Goal: Information Seeking & Learning: Compare options

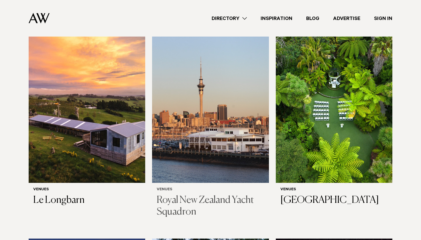
scroll to position [175, 0]
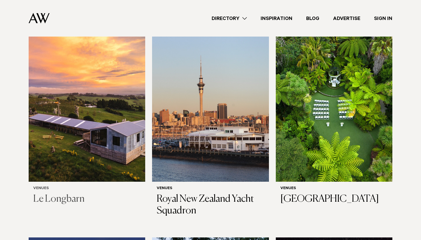
click at [57, 198] on h3 "Le Longbarn" at bounding box center [86, 200] width 107 height 12
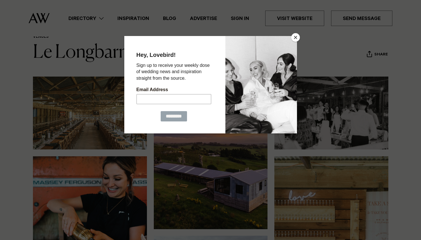
scroll to position [27, 0]
click at [294, 40] on button "Close" at bounding box center [295, 37] width 9 height 9
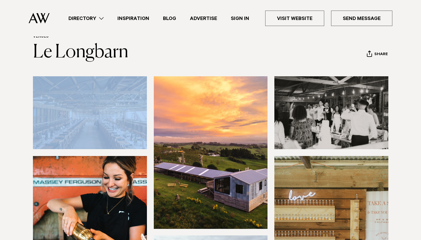
click at [294, 40] on header "Venues Le Longbarn Share Copy Link Email twitter facebook" at bounding box center [210, 48] width 355 height 28
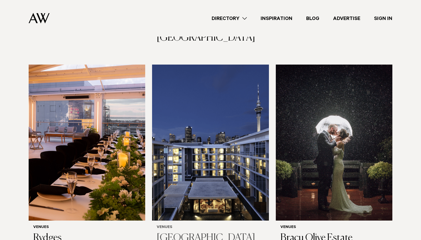
scroll to position [775, 0]
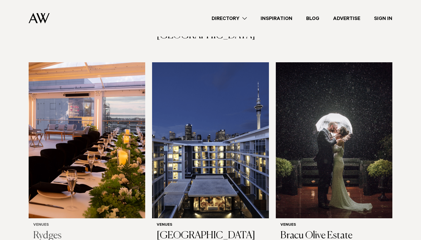
click at [83, 175] on img at bounding box center [87, 140] width 117 height 156
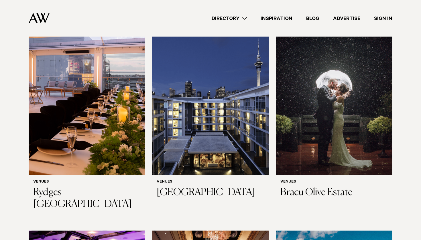
scroll to position [830, 0]
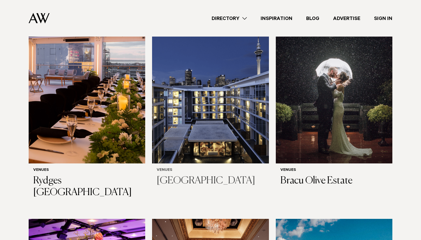
click at [202, 87] on img at bounding box center [210, 85] width 117 height 156
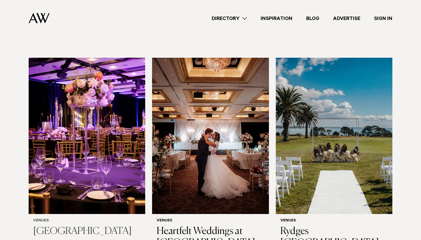
scroll to position [986, 0]
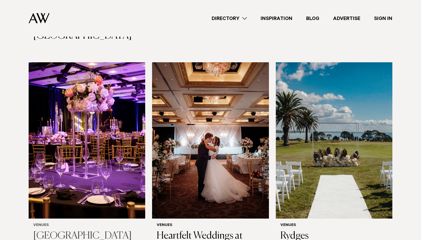
click at [79, 154] on img at bounding box center [87, 140] width 117 height 156
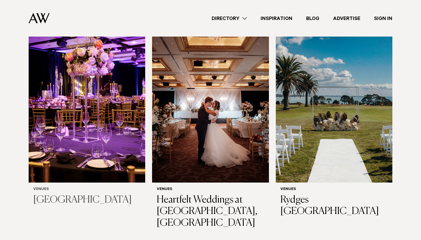
scroll to position [1025, 0]
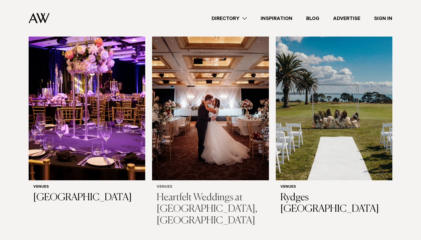
click at [172, 103] on img at bounding box center [210, 102] width 117 height 156
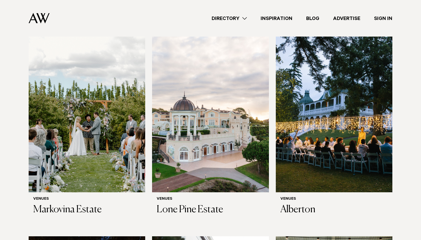
scroll to position [1232, 0]
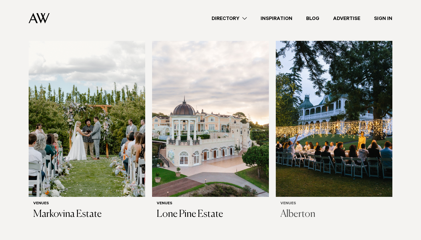
click at [321, 100] on img at bounding box center [334, 119] width 117 height 156
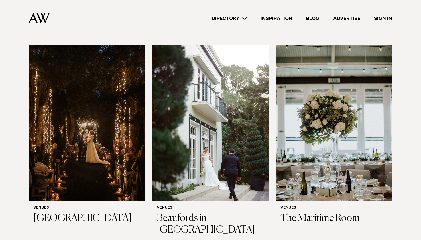
scroll to position [1427, 0]
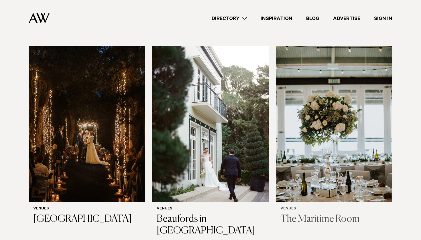
click at [336, 117] on img at bounding box center [334, 124] width 117 height 156
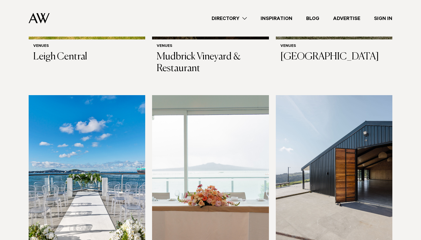
scroll to position [1803, 0]
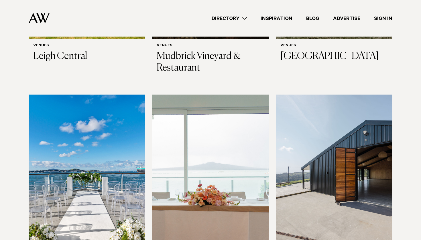
click at [299, 188] on img at bounding box center [334, 173] width 117 height 156
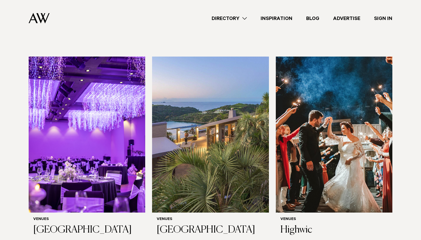
scroll to position [2028, 0]
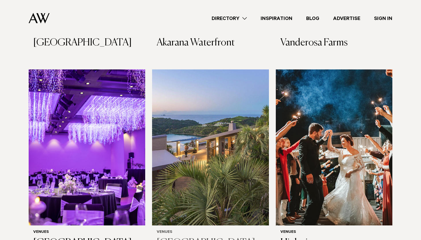
click at [203, 108] on img at bounding box center [210, 148] width 117 height 156
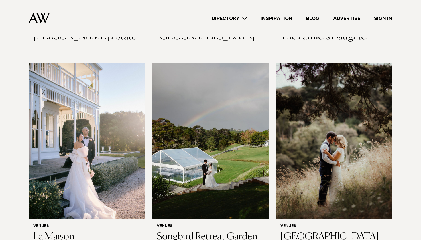
scroll to position [2438, 0]
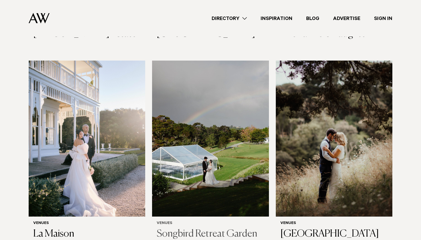
click at [192, 167] on img at bounding box center [210, 139] width 117 height 156
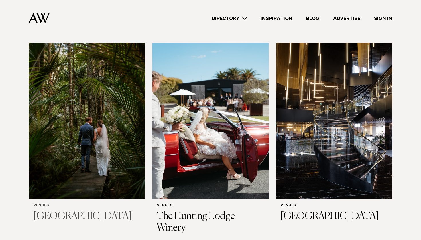
scroll to position [2668, 0]
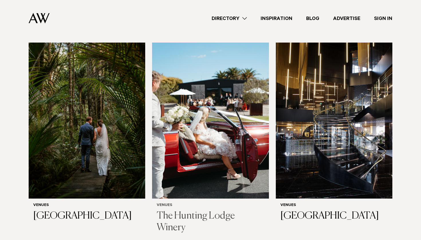
click at [187, 97] on img at bounding box center [210, 121] width 117 height 156
click at [113, 87] on img at bounding box center [87, 121] width 117 height 156
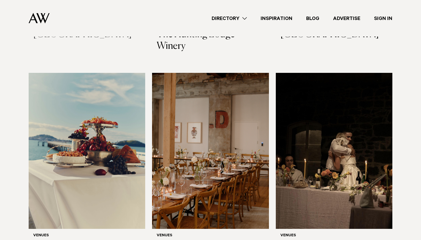
scroll to position [2850, 0]
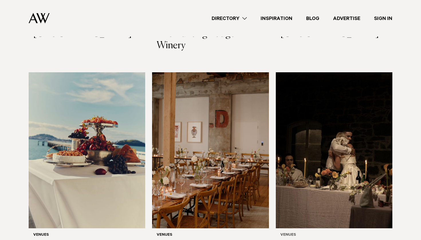
click at [291, 138] on img at bounding box center [334, 150] width 117 height 156
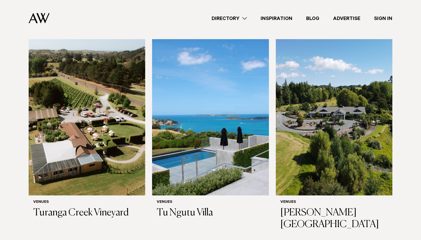
scroll to position [3083, 0]
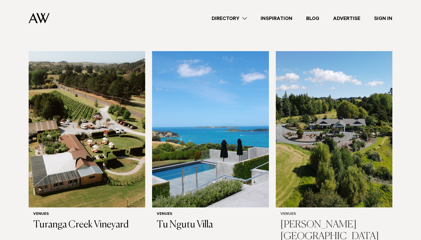
click at [318, 138] on img at bounding box center [334, 129] width 117 height 156
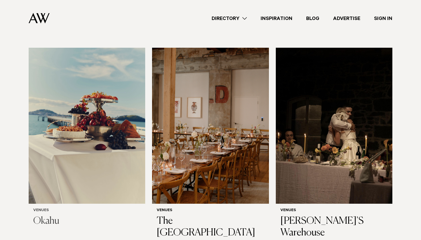
scroll to position [2873, 0]
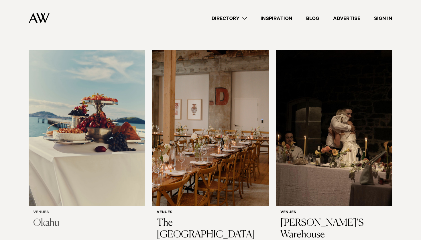
click at [84, 126] on img at bounding box center [87, 128] width 117 height 156
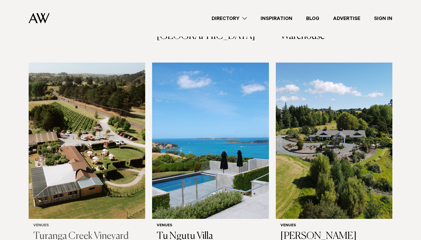
scroll to position [3073, 0]
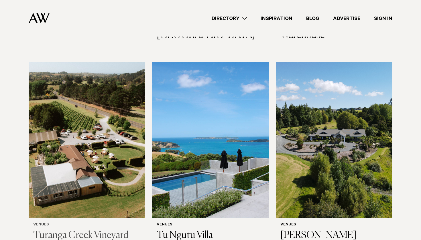
click at [87, 154] on img at bounding box center [87, 140] width 117 height 156
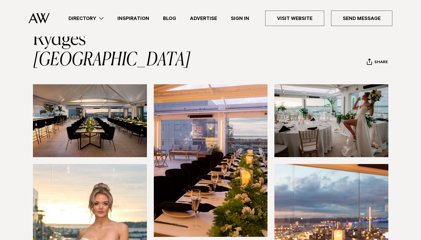
scroll to position [35, 0]
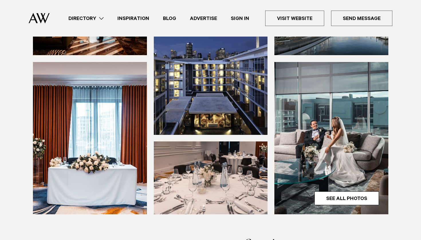
scroll to position [111, 0]
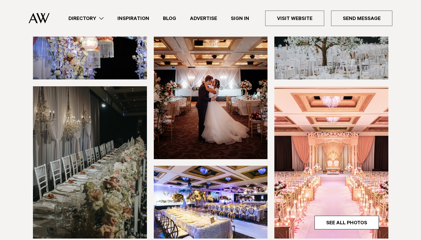
scroll to position [138, 0]
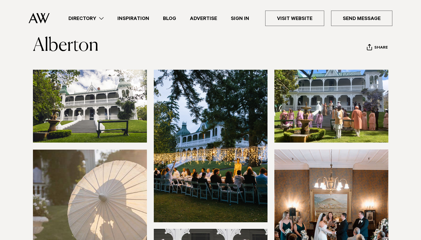
scroll to position [18, 0]
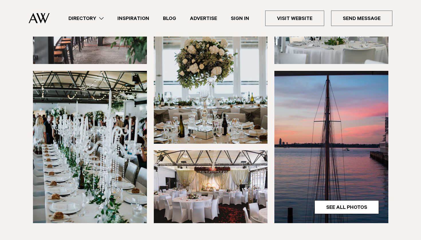
scroll to position [121, 0]
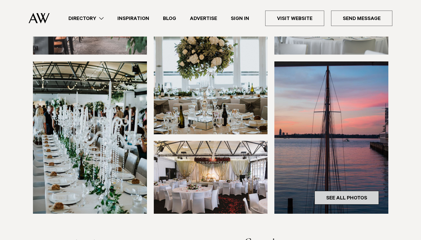
click at [342, 200] on link "See All Photos" at bounding box center [346, 198] width 64 height 14
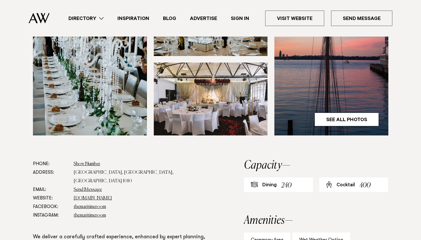
scroll to position [200, 0]
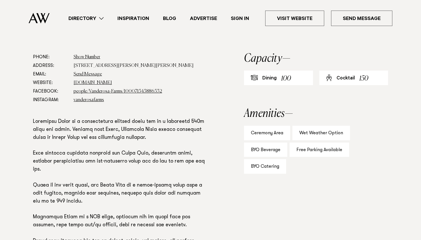
scroll to position [308, 0]
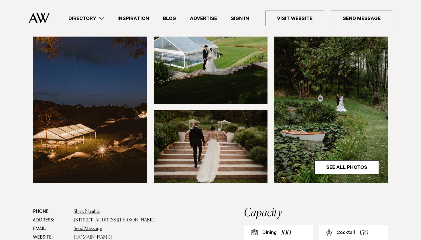
scroll to position [173, 0]
click at [344, 159] on img at bounding box center [331, 107] width 114 height 153
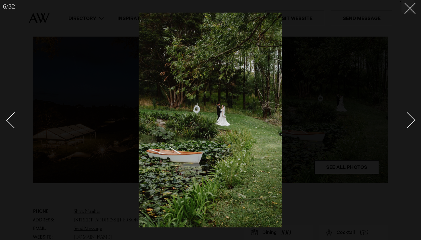
click at [410, 119] on div "Next slide" at bounding box center [407, 121] width 16 height 16
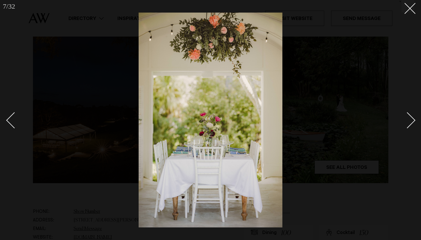
click at [410, 119] on div "Next slide" at bounding box center [407, 121] width 16 height 16
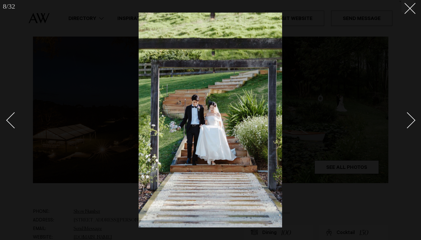
click at [410, 120] on div "Next slide" at bounding box center [407, 121] width 16 height 16
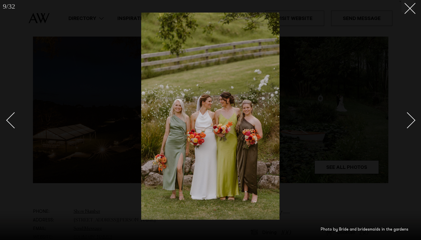
click at [410, 121] on div "Next slide" at bounding box center [407, 121] width 16 height 16
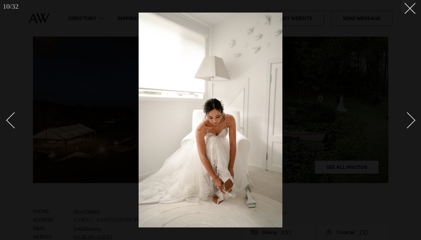
click at [410, 123] on div "Next slide" at bounding box center [407, 121] width 16 height 16
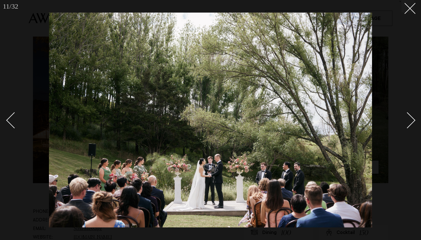
click at [410, 124] on div "Next slide" at bounding box center [407, 121] width 16 height 16
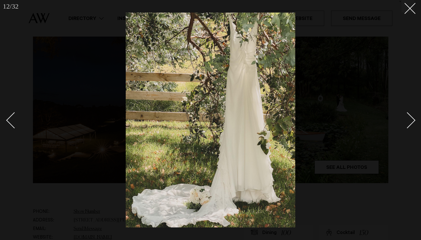
click at [410, 125] on div "Next slide" at bounding box center [407, 121] width 16 height 16
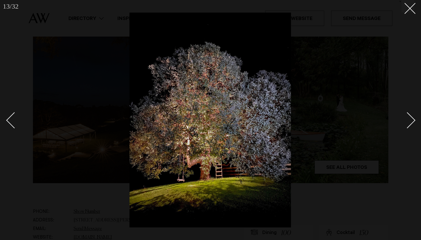
click at [410, 125] on div "Next slide" at bounding box center [407, 121] width 16 height 16
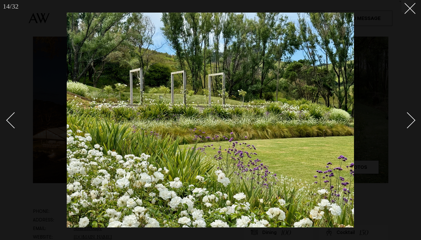
click at [410, 127] on link at bounding box center [404, 120] width 20 height 29
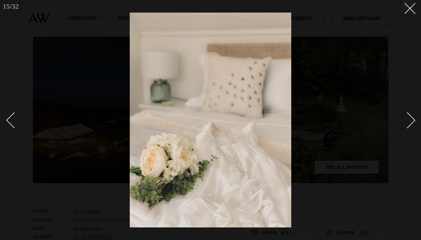
click at [410, 127] on link at bounding box center [404, 120] width 20 height 29
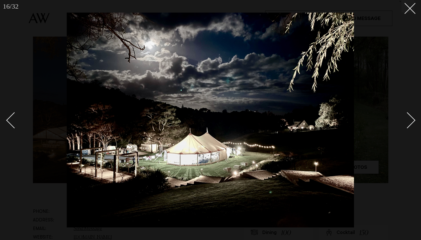
click at [410, 128] on link at bounding box center [404, 120] width 20 height 29
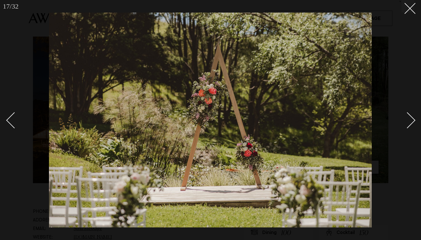
click at [409, 126] on div "Next slide" at bounding box center [407, 121] width 16 height 16
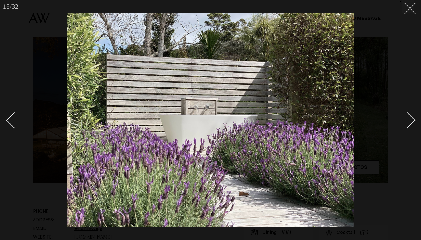
click at [411, 8] on button at bounding box center [407, 6] width 13 height 13
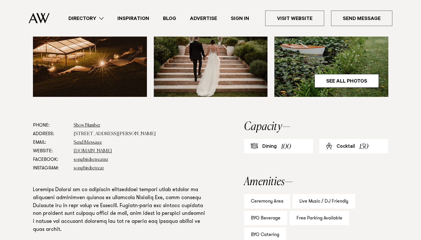
scroll to position [261, 0]
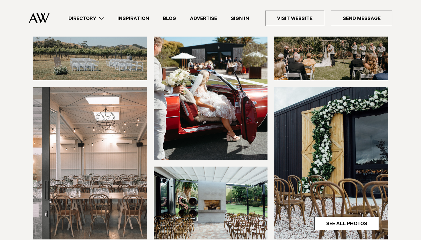
scroll to position [116, 0]
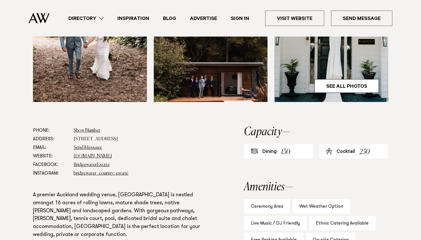
scroll to position [234, 0]
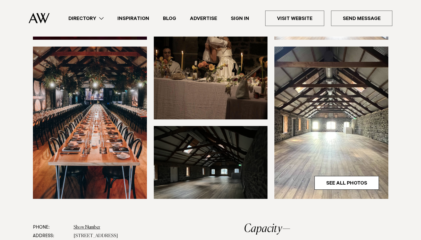
scroll to position [156, 0]
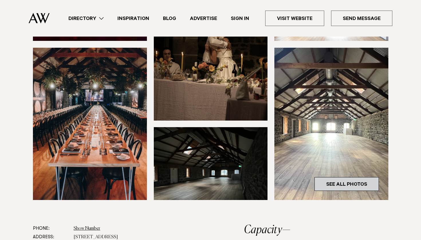
click at [345, 177] on link "See All Photos" at bounding box center [346, 184] width 64 height 14
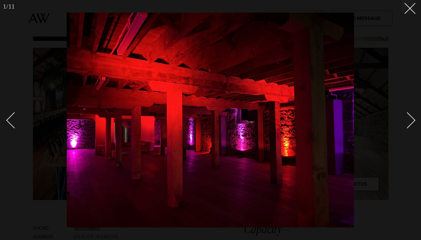
click at [391, 119] on div at bounding box center [210, 120] width 421 height 240
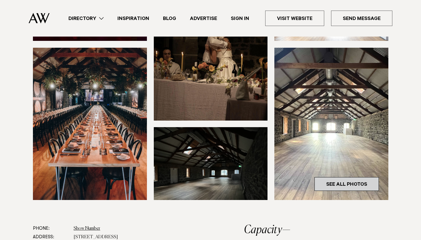
click at [369, 177] on link "See All Photos" at bounding box center [346, 184] width 64 height 14
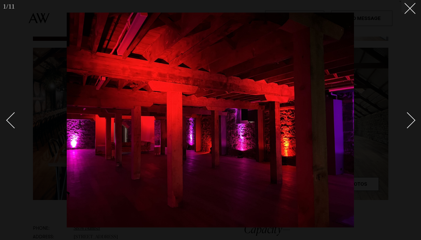
click at [409, 124] on div "Next slide" at bounding box center [407, 121] width 16 height 16
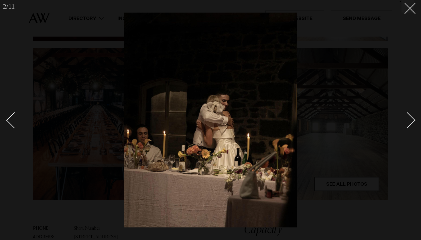
click at [409, 124] on div "Next slide" at bounding box center [407, 121] width 16 height 16
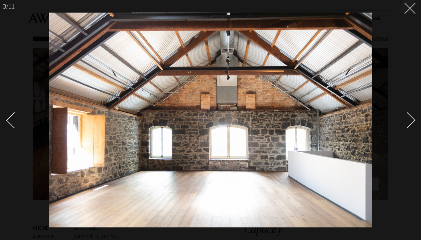
click at [409, 124] on div "Next slide" at bounding box center [407, 121] width 16 height 16
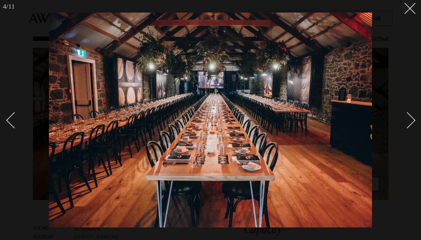
click at [409, 124] on div "Next slide" at bounding box center [407, 121] width 16 height 16
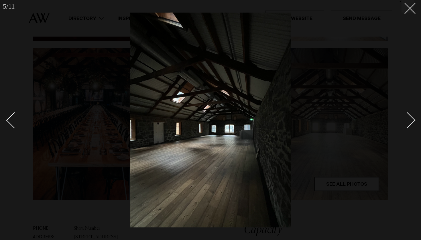
click at [409, 124] on div "Next slide" at bounding box center [407, 121] width 16 height 16
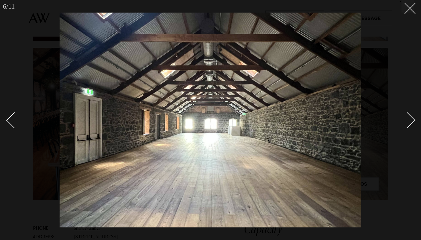
click at [409, 124] on div "Next slide" at bounding box center [407, 121] width 16 height 16
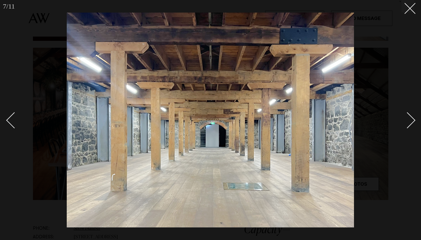
click at [409, 124] on div "Next slide" at bounding box center [407, 121] width 16 height 16
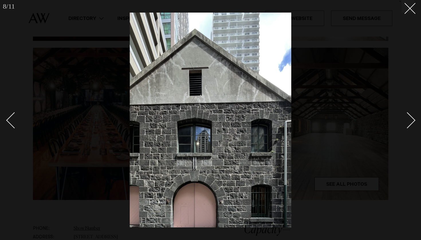
click at [409, 124] on div "Next slide" at bounding box center [407, 121] width 16 height 16
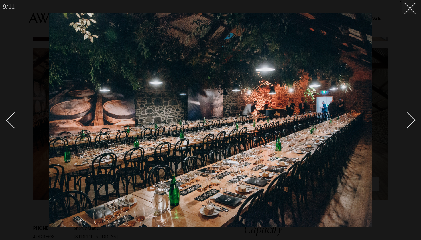
click at [409, 124] on div "Next slide" at bounding box center [407, 121] width 16 height 16
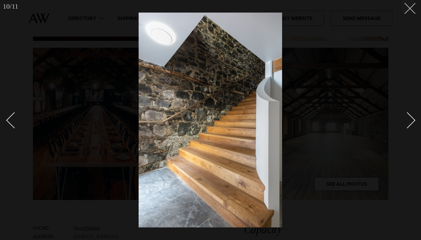
click at [409, 8] on line at bounding box center [410, 8] width 11 height 11
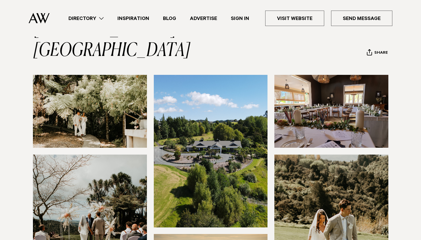
scroll to position [48, 0]
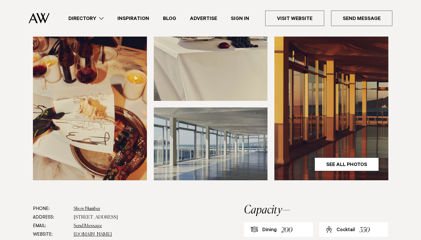
scroll to position [157, 0]
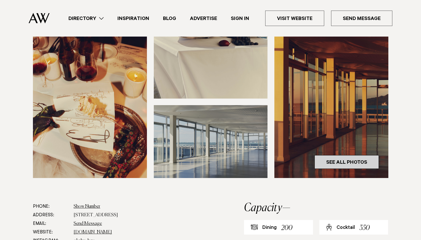
click at [320, 163] on link "See All Photos" at bounding box center [346, 162] width 64 height 14
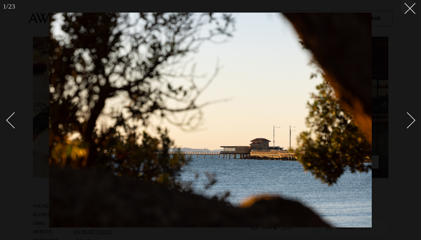
click at [407, 126] on div "Next slide" at bounding box center [407, 121] width 16 height 16
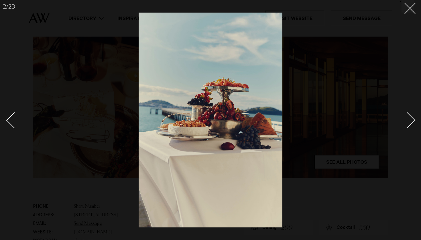
click at [407, 126] on div "Next slide" at bounding box center [407, 121] width 16 height 16
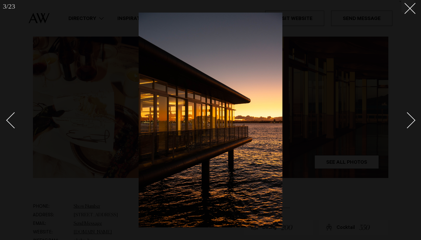
click at [407, 126] on div "Next slide" at bounding box center [407, 121] width 16 height 16
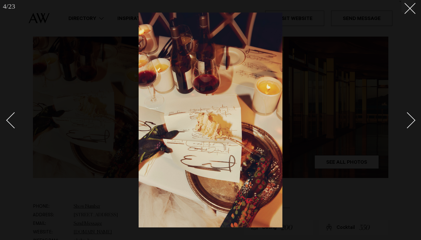
click at [407, 126] on div "Next slide" at bounding box center [407, 121] width 16 height 16
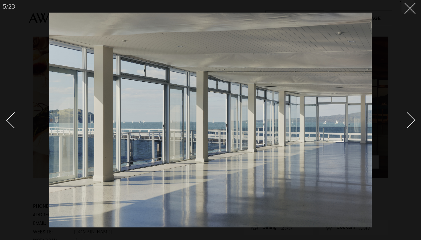
click at [407, 126] on div "Next slide" at bounding box center [407, 121] width 16 height 16
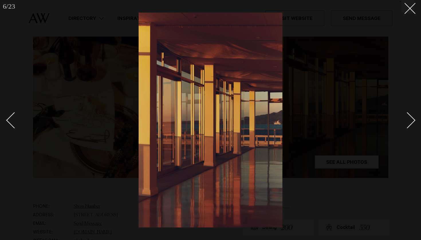
click at [407, 126] on div "Next slide" at bounding box center [407, 121] width 16 height 16
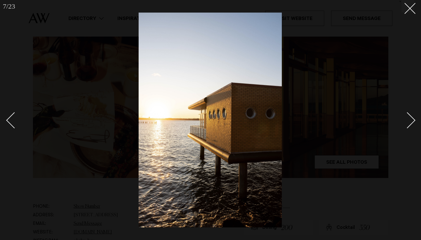
click at [407, 126] on div "Next slide" at bounding box center [407, 121] width 16 height 16
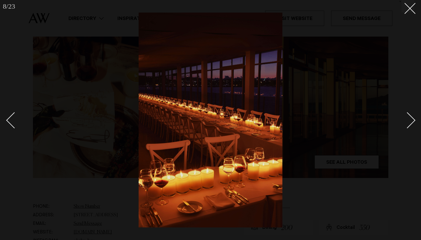
click at [407, 126] on div "Next slide" at bounding box center [407, 121] width 16 height 16
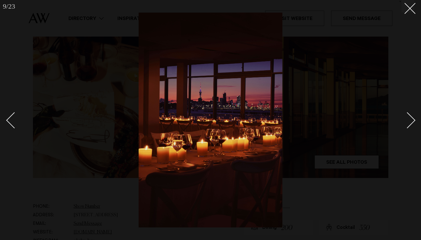
click at [407, 126] on div "Next slide" at bounding box center [407, 121] width 16 height 16
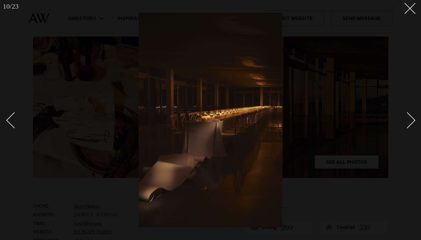
click at [407, 126] on div "Next slide" at bounding box center [407, 121] width 16 height 16
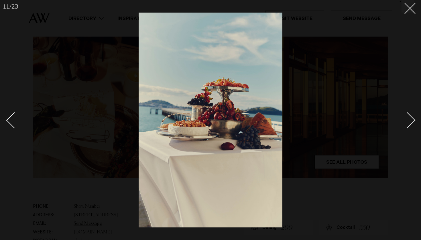
click at [407, 126] on div "Next slide" at bounding box center [407, 121] width 16 height 16
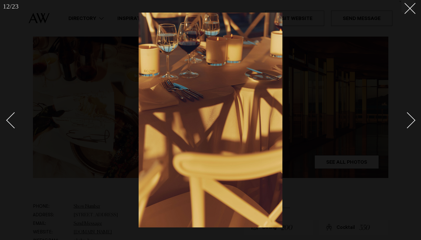
click at [407, 126] on div "Next slide" at bounding box center [407, 121] width 16 height 16
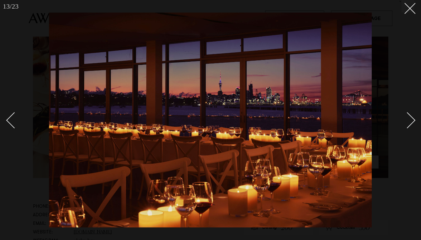
click at [407, 126] on div "Next slide" at bounding box center [407, 121] width 16 height 16
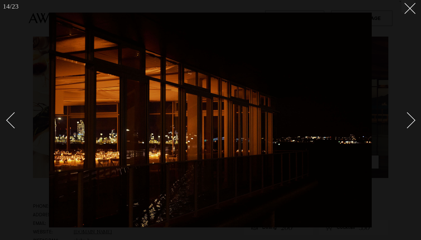
click at [407, 126] on div "Next slide" at bounding box center [407, 121] width 16 height 16
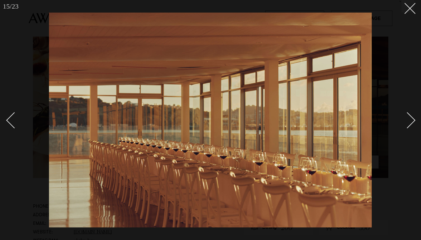
click at [407, 126] on div "Next slide" at bounding box center [407, 121] width 16 height 16
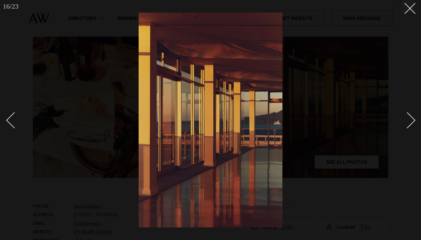
click at [407, 126] on div "Next slide" at bounding box center [407, 121] width 16 height 16
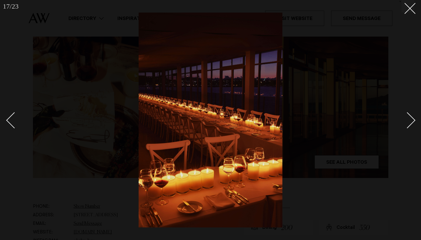
click at [407, 126] on div "Next slide" at bounding box center [407, 121] width 16 height 16
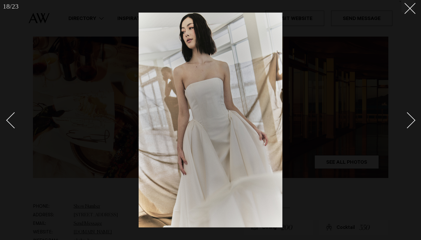
click at [407, 126] on div "Next slide" at bounding box center [407, 121] width 16 height 16
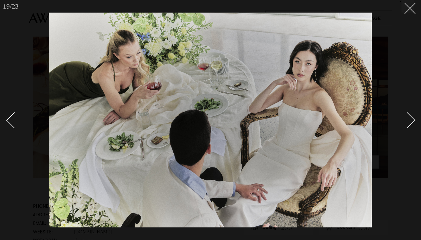
click at [407, 126] on div "Next slide" at bounding box center [407, 121] width 16 height 16
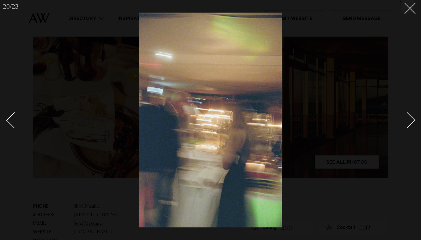
click at [407, 126] on div "Next slide" at bounding box center [407, 121] width 16 height 16
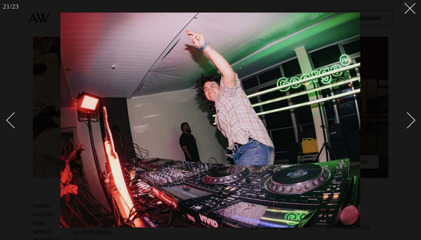
click at [407, 126] on div "Next slide" at bounding box center [407, 121] width 16 height 16
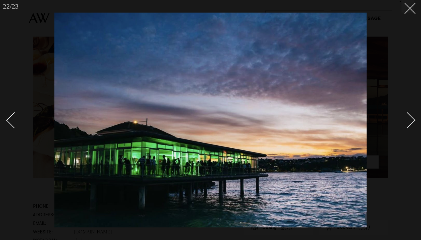
click at [407, 126] on div "Next slide" at bounding box center [407, 121] width 16 height 16
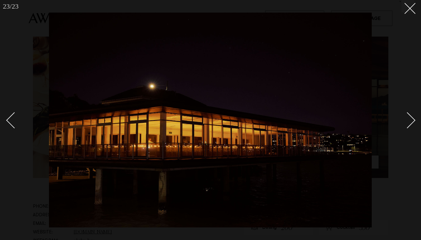
click at [407, 126] on div "Next slide" at bounding box center [407, 121] width 16 height 16
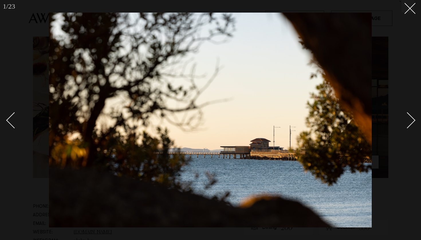
click at [414, 118] on div at bounding box center [210, 120] width 421 height 240
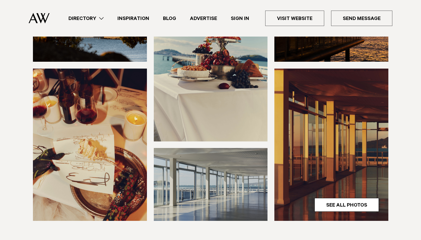
scroll to position [116, 0]
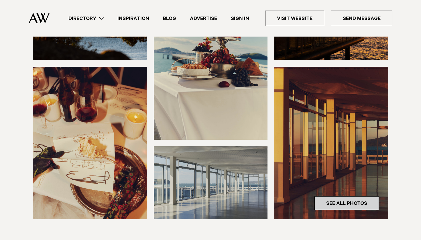
click at [355, 200] on link "See All Photos" at bounding box center [346, 204] width 64 height 14
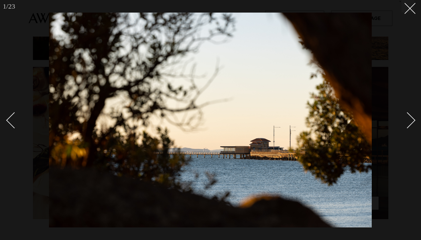
click at [408, 124] on div "Next slide" at bounding box center [407, 121] width 16 height 16
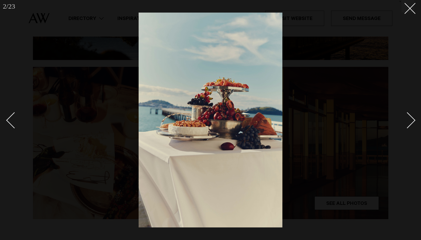
click at [408, 124] on div "Next slide" at bounding box center [407, 121] width 16 height 16
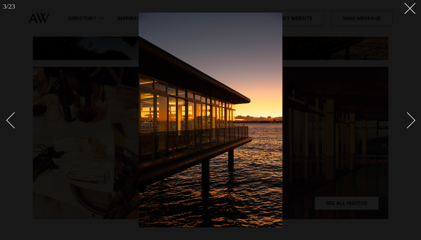
click at [408, 124] on div "Next slide" at bounding box center [407, 121] width 16 height 16
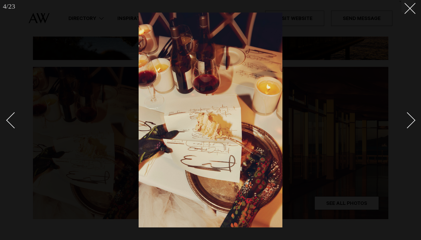
click at [408, 124] on div "Next slide" at bounding box center [407, 121] width 16 height 16
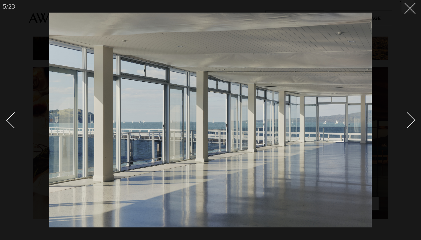
click at [408, 124] on div "Next slide" at bounding box center [407, 121] width 16 height 16
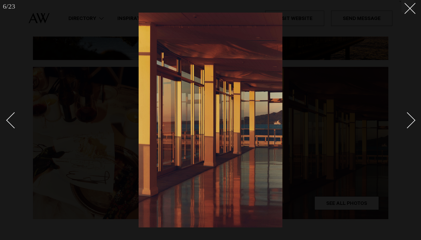
click at [408, 124] on div "Next slide" at bounding box center [407, 121] width 16 height 16
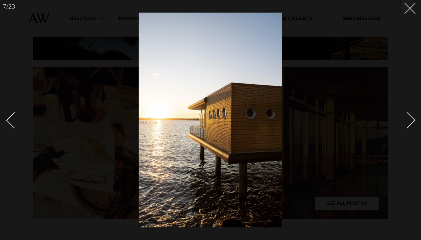
click at [408, 124] on div "Next slide" at bounding box center [407, 121] width 16 height 16
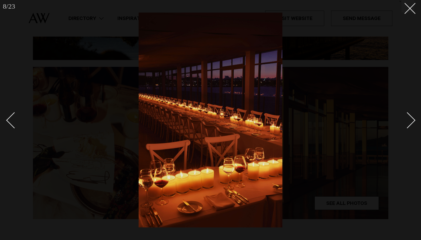
click at [408, 124] on div "Next slide" at bounding box center [407, 121] width 16 height 16
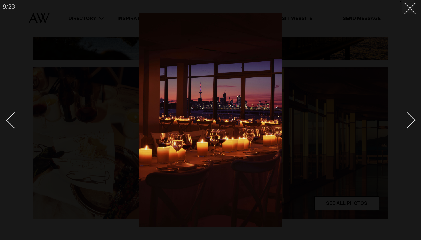
click at [408, 124] on div "Next slide" at bounding box center [407, 121] width 16 height 16
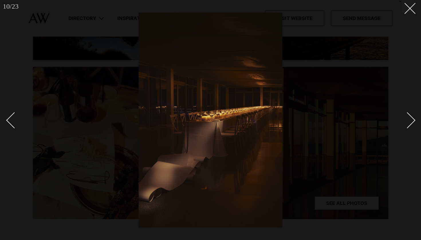
click at [408, 124] on div "Next slide" at bounding box center [407, 121] width 16 height 16
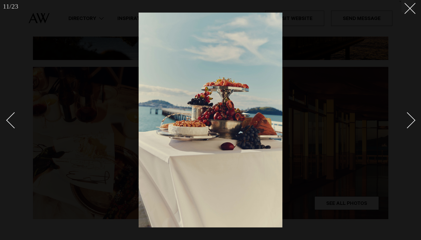
click at [408, 124] on div "Next slide" at bounding box center [407, 121] width 16 height 16
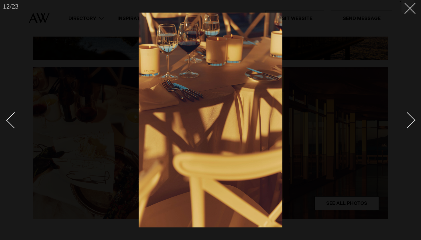
click at [408, 124] on div "Next slide" at bounding box center [407, 121] width 16 height 16
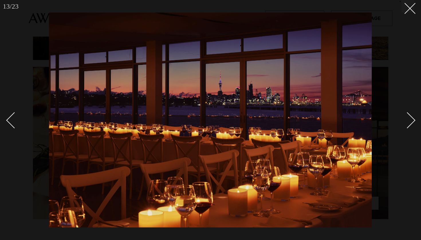
click at [408, 124] on div "Next slide" at bounding box center [407, 121] width 16 height 16
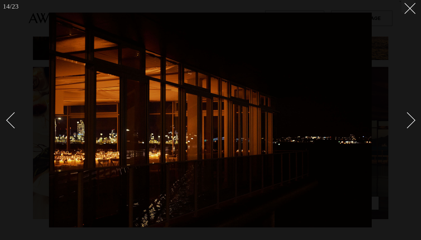
click at [408, 124] on div "Next slide" at bounding box center [407, 121] width 16 height 16
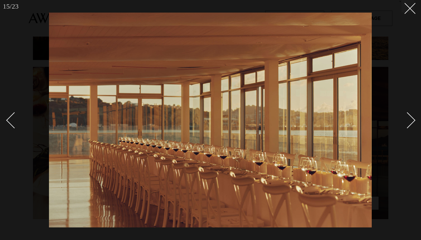
click at [408, 124] on div "Next slide" at bounding box center [407, 121] width 16 height 16
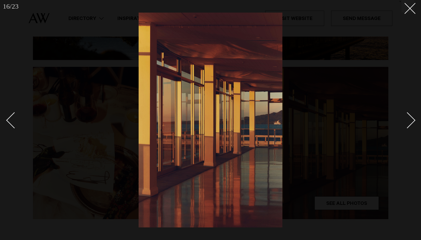
click at [408, 124] on div "Next slide" at bounding box center [407, 121] width 16 height 16
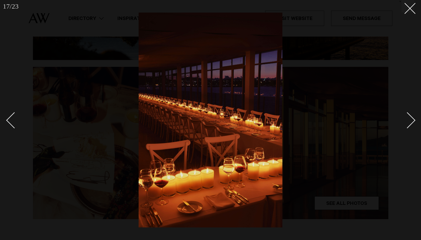
click at [408, 124] on div "Next slide" at bounding box center [407, 121] width 16 height 16
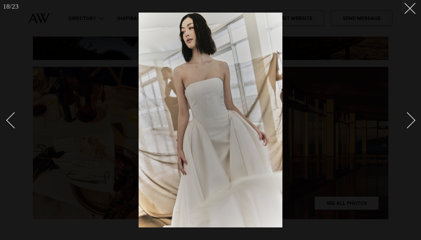
click at [408, 124] on div "Next slide" at bounding box center [407, 121] width 16 height 16
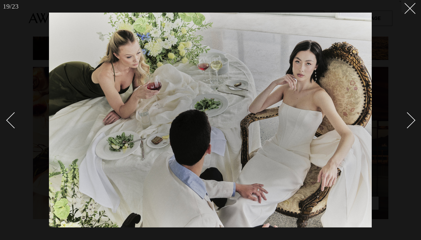
click at [408, 124] on div "Next slide" at bounding box center [407, 121] width 16 height 16
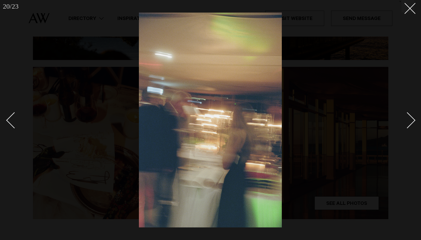
click at [408, 124] on div "Next slide" at bounding box center [407, 121] width 16 height 16
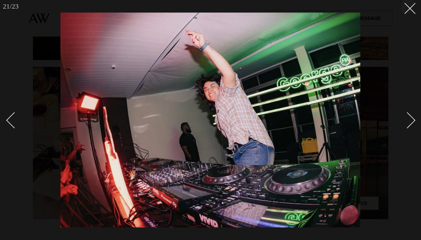
click at [408, 124] on div "Next slide" at bounding box center [407, 121] width 16 height 16
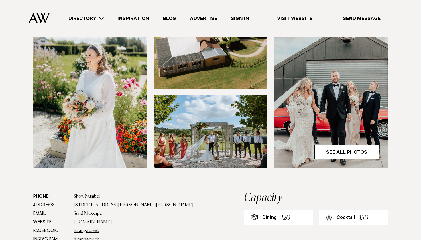
scroll to position [168, 0]
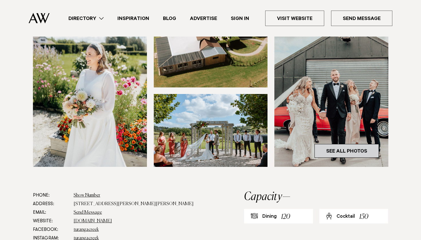
click at [335, 150] on link "See All Photos" at bounding box center [346, 151] width 64 height 14
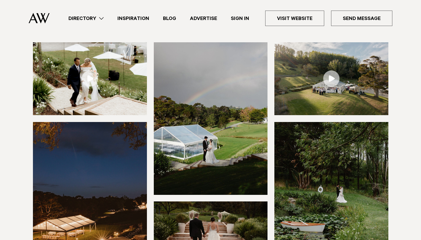
scroll to position [77, 0]
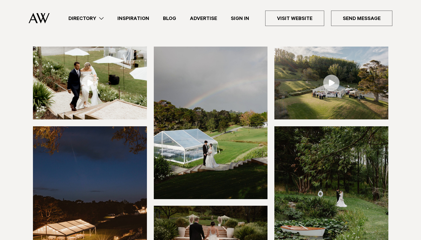
click at [89, 85] on link at bounding box center [90, 83] width 114 height 73
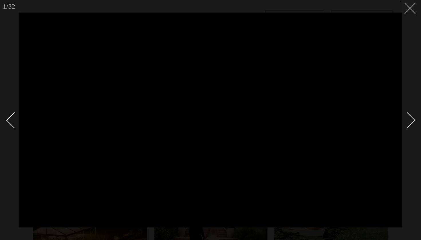
click at [409, 9] on icon at bounding box center [407, 6] width 7 height 7
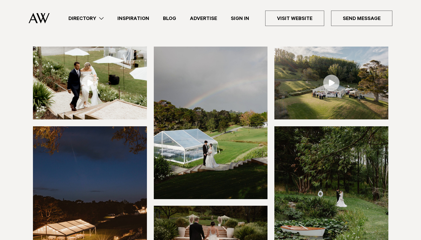
click at [324, 84] on link at bounding box center [331, 83] width 114 height 73
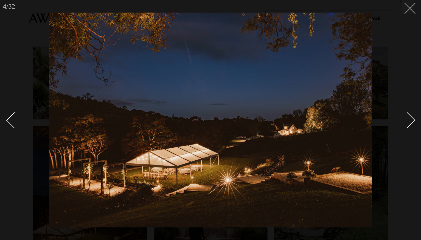
click at [410, 8] on icon at bounding box center [407, 6] width 7 height 7
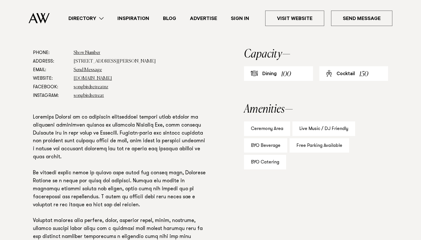
scroll to position [332, 0]
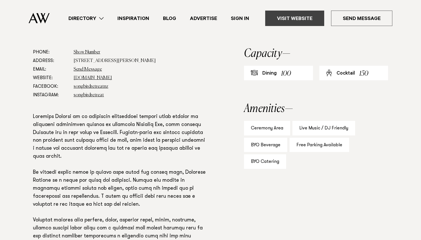
click at [313, 20] on link "Visit Website" at bounding box center [294, 18] width 59 height 15
